Goal: Transaction & Acquisition: Purchase product/service

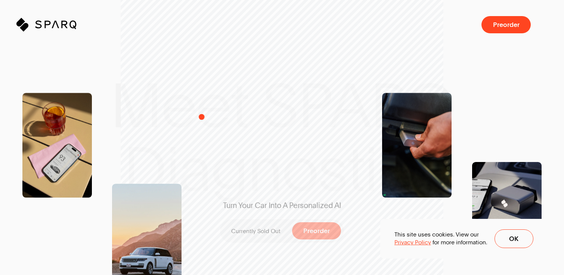
click at [201, 117] on div "Turn Your Car Into A Personalized AI Currently Sold Out Preorder" at bounding box center [282, 137] width 171 height 283
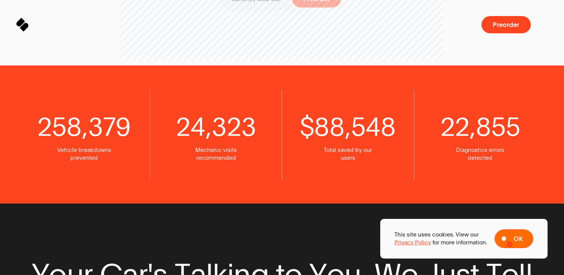
click at [510, 243] on button "Ok" at bounding box center [514, 238] width 39 height 19
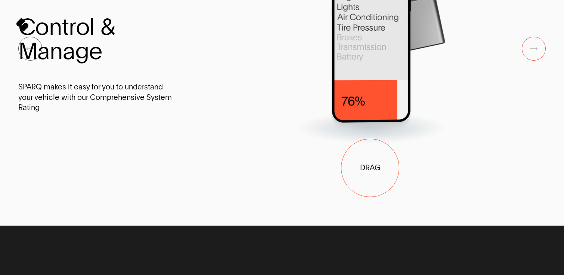
drag, startPoint x: 387, startPoint y: 168, endPoint x: 284, endPoint y: 168, distance: 103.5
click at [284, 144] on div at bounding box center [327, 48] width 260 height 189
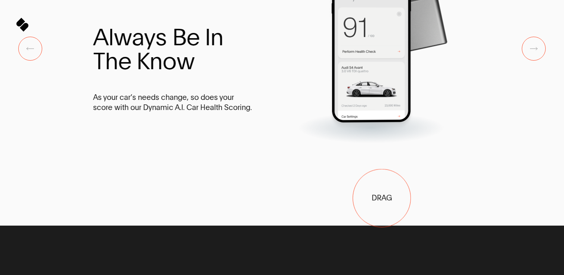
drag, startPoint x: 392, startPoint y: 198, endPoint x: 245, endPoint y: 198, distance: 146.9
click at [272, 144] on div at bounding box center [402, 48] width 260 height 189
